Goal: Task Accomplishment & Management: Manage account settings

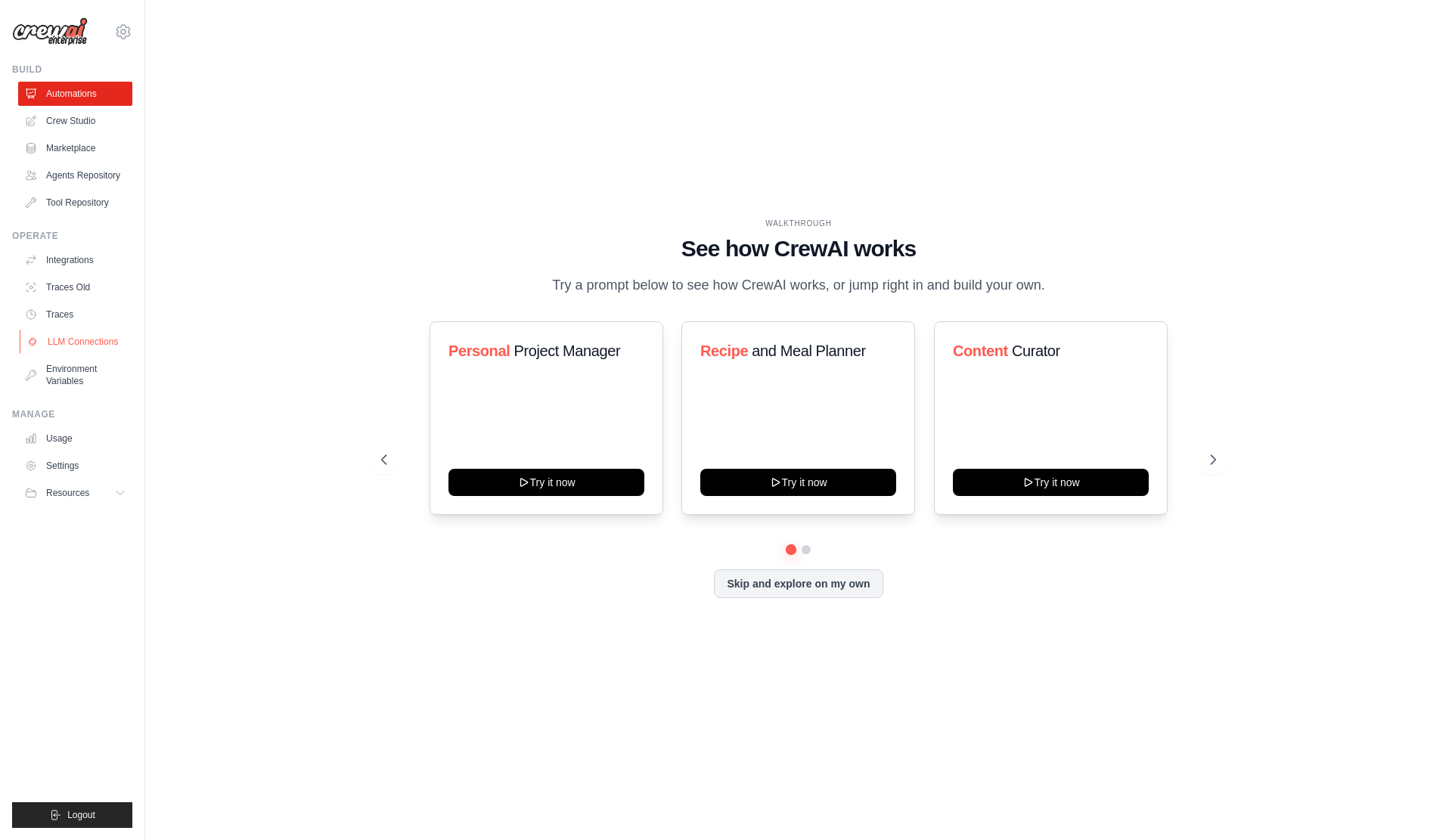
click at [103, 351] on link "LLM Connections" at bounding box center [77, 341] width 114 height 24
click at [104, 478] on link "Settings" at bounding box center [77, 465] width 114 height 24
click at [68, 808] on button "Logout" at bounding box center [72, 814] width 120 height 26
